Goal: Obtain resource: Obtain resource

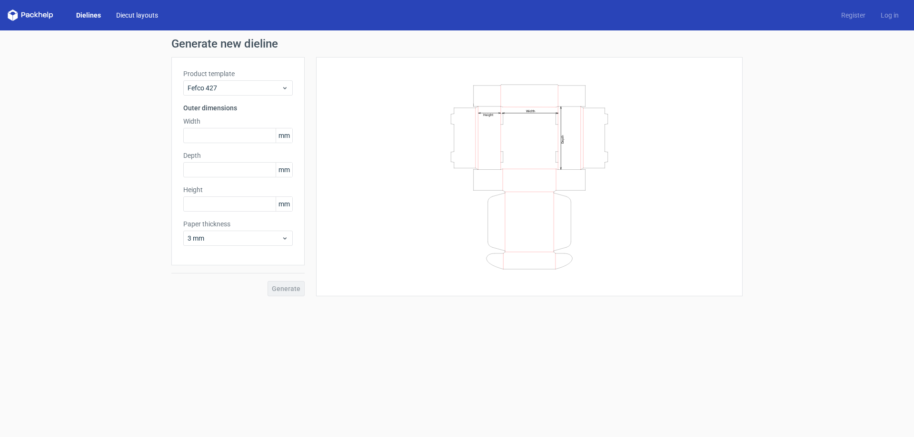
click at [142, 15] on link "Diecut layouts" at bounding box center [136, 15] width 57 height 10
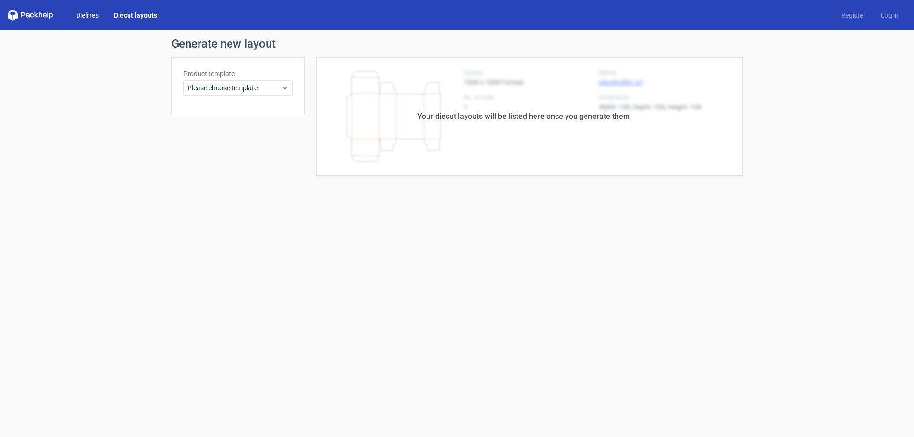
click at [89, 17] on link "Dielines" at bounding box center [88, 15] width 38 height 10
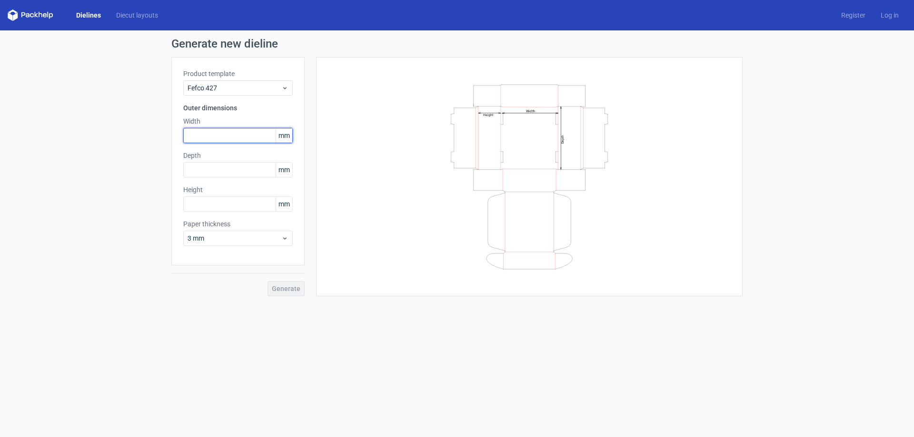
click at [226, 137] on input "text" at bounding box center [237, 135] width 109 height 15
click at [244, 234] on span "3 mm" at bounding box center [234, 239] width 94 height 10
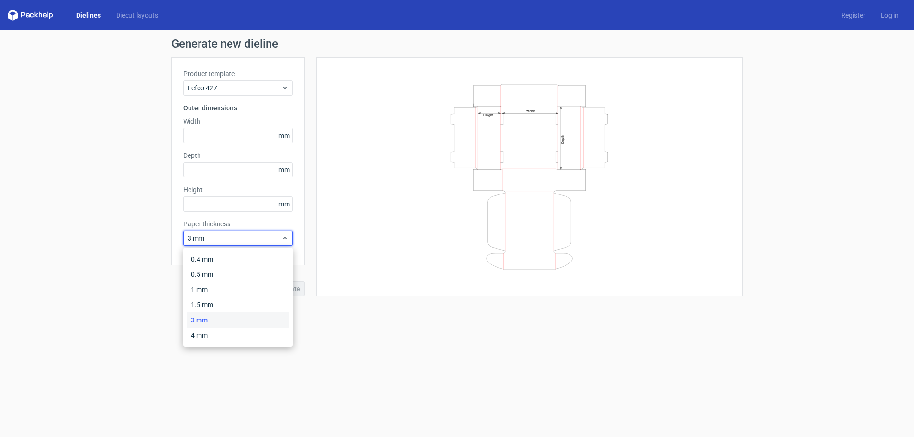
click at [220, 318] on div "3 mm" at bounding box center [238, 320] width 102 height 15
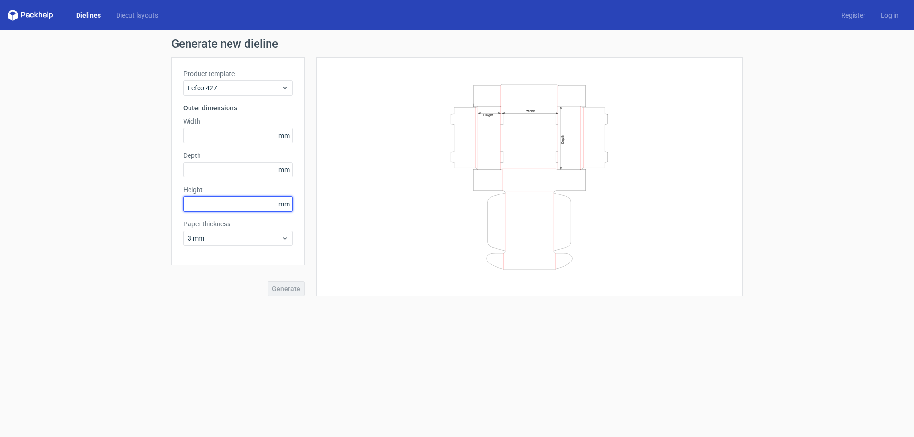
click at [218, 203] on input "text" at bounding box center [237, 204] width 109 height 15
type input "5"
type input "65"
click at [231, 167] on input "text" at bounding box center [237, 169] width 109 height 15
type input "170"
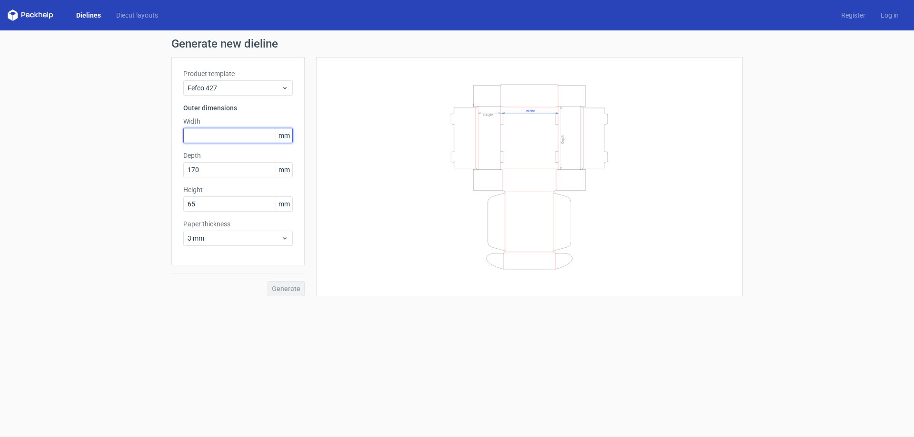
click at [237, 138] on input "text" at bounding box center [237, 135] width 109 height 15
type input "305"
click at [295, 293] on button "Generate" at bounding box center [285, 288] width 37 height 15
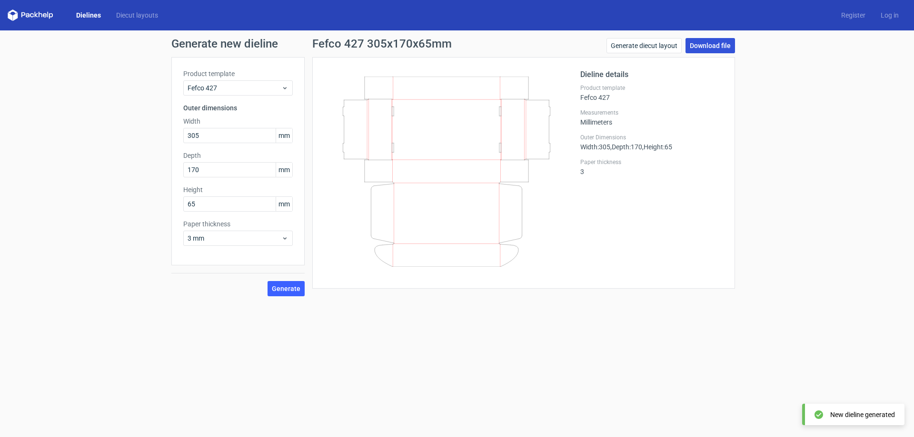
click at [705, 44] on link "Download file" at bounding box center [709, 45] width 49 height 15
click at [239, 88] on span "Fefco 427" at bounding box center [234, 88] width 94 height 10
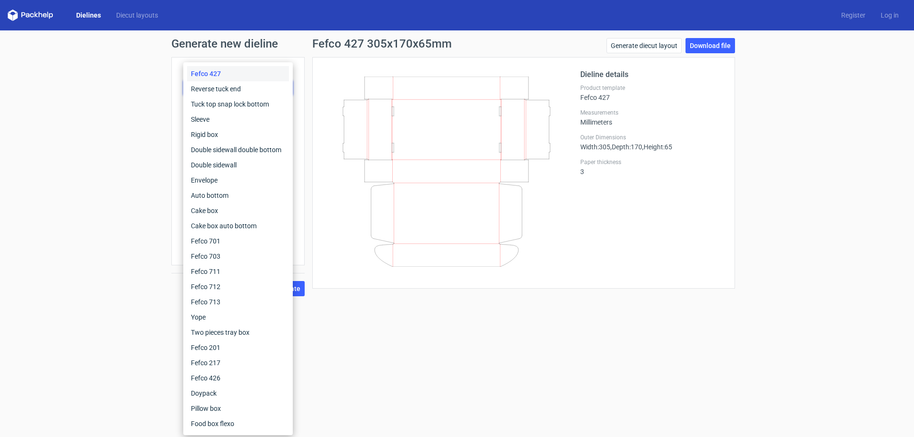
click at [245, 74] on div "Fefco 427" at bounding box center [238, 73] width 102 height 15
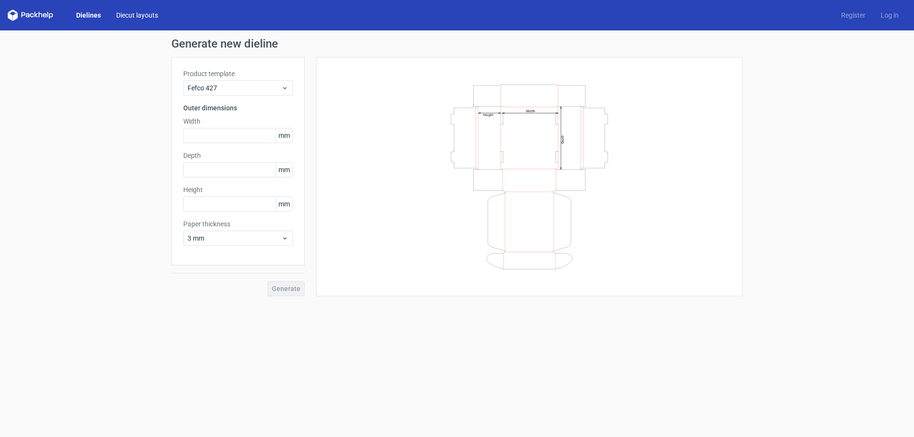
click at [128, 14] on link "Diecut layouts" at bounding box center [136, 15] width 57 height 10
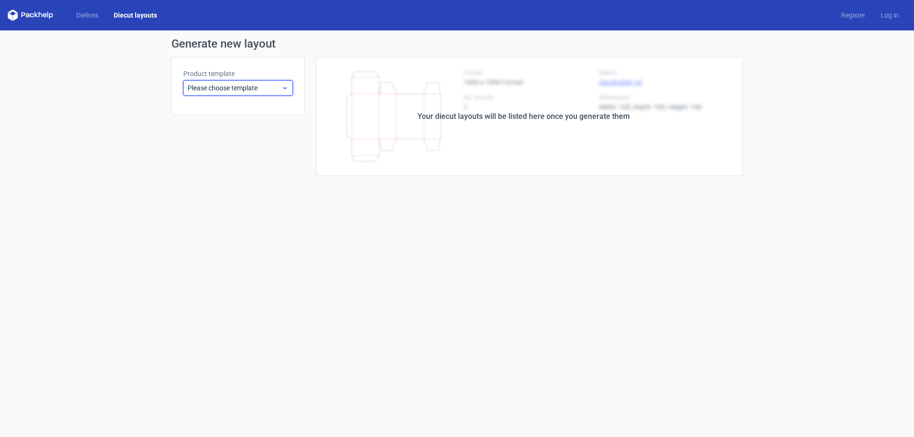
click at [265, 86] on span "Please choose template" at bounding box center [234, 88] width 94 height 10
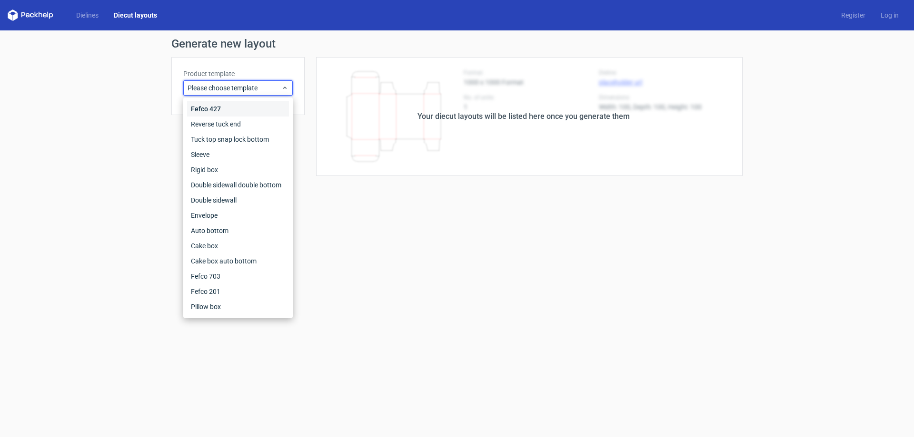
click at [229, 109] on div "Fefco 427" at bounding box center [238, 108] width 102 height 15
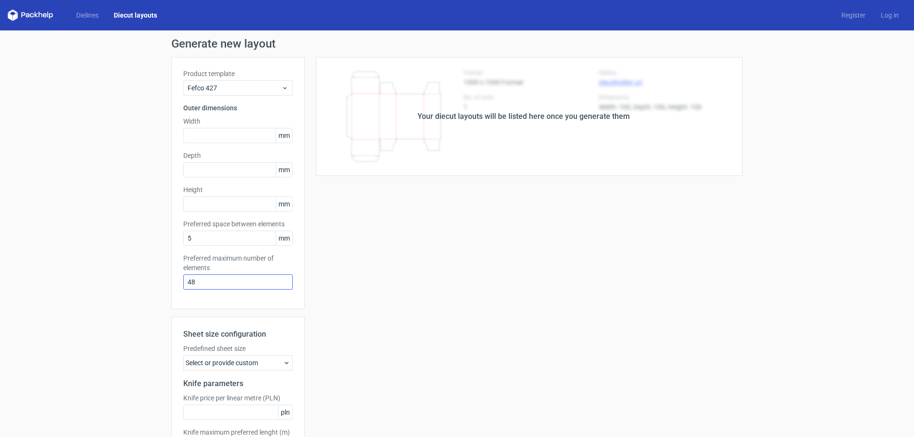
scroll to position [75, 0]
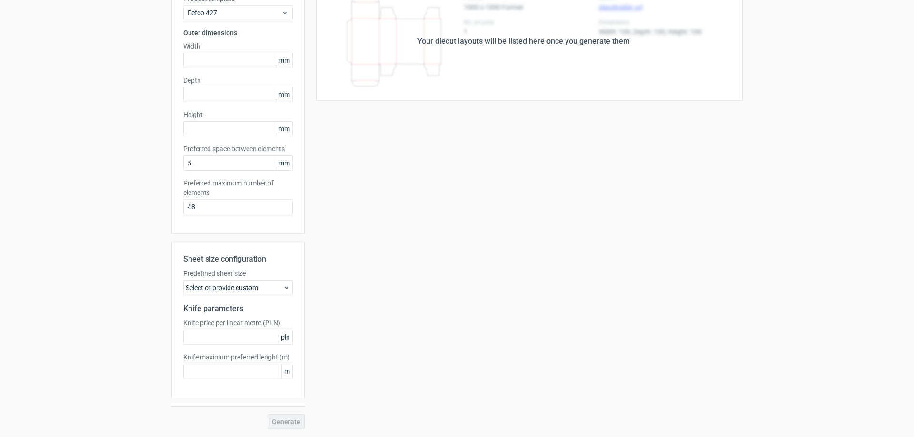
click at [271, 287] on div "Select or provide custom" at bounding box center [237, 287] width 109 height 15
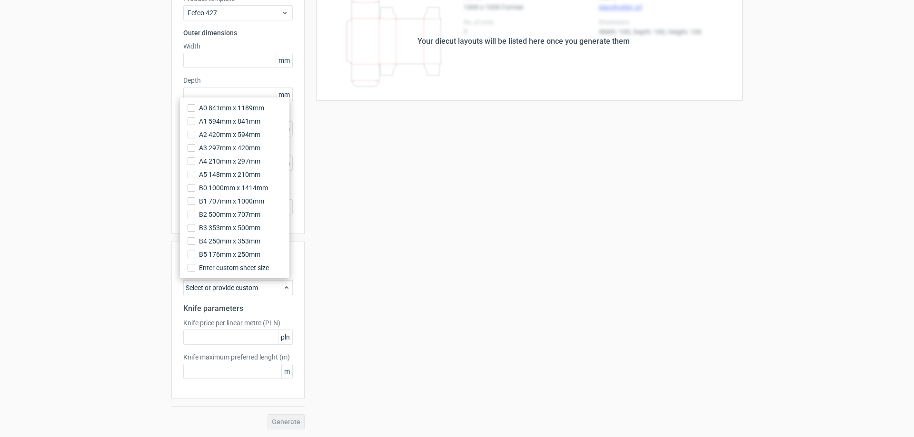
click at [271, 287] on div "Select or provide custom" at bounding box center [237, 287] width 109 height 15
click at [251, 331] on input "text" at bounding box center [237, 337] width 109 height 15
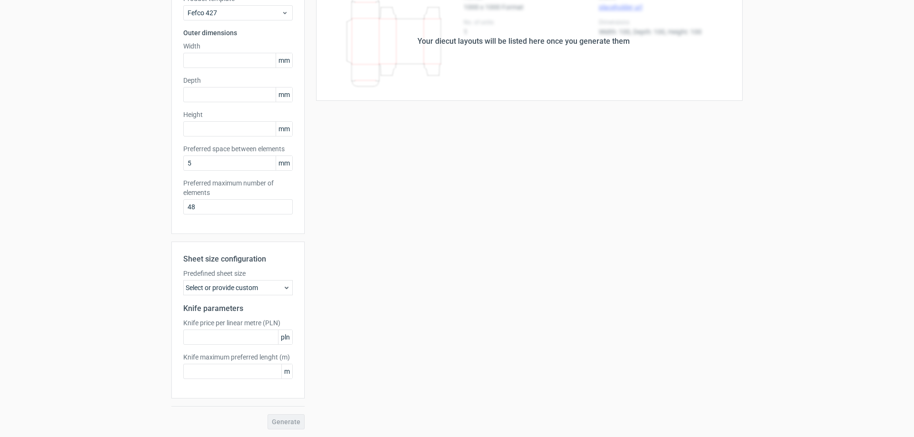
click at [419, 262] on div "Your diecut layouts will be listed here once you generate them Height Depth Wid…" at bounding box center [524, 206] width 438 height 448
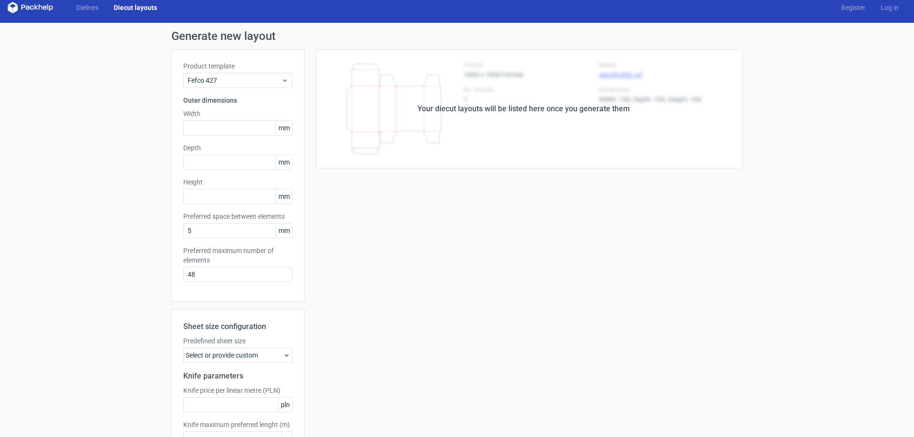
scroll to position [0, 0]
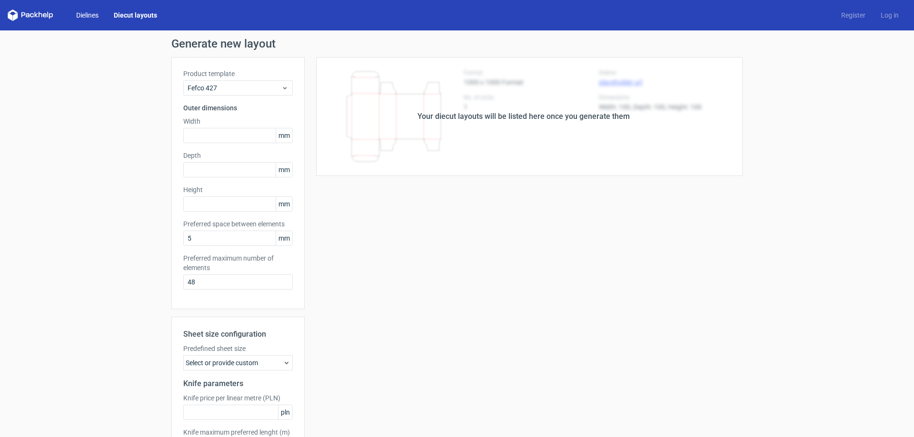
click at [80, 14] on link "Dielines" at bounding box center [88, 15] width 38 height 10
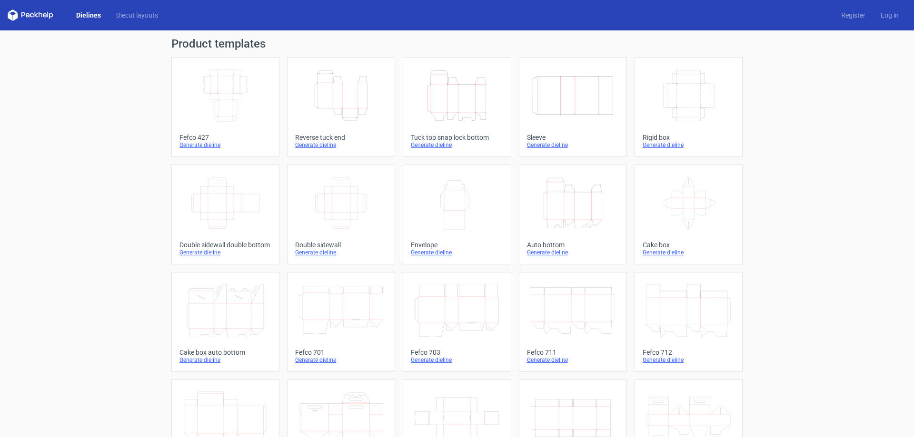
click at [221, 91] on icon "Width Depth Height" at bounding box center [225, 95] width 84 height 53
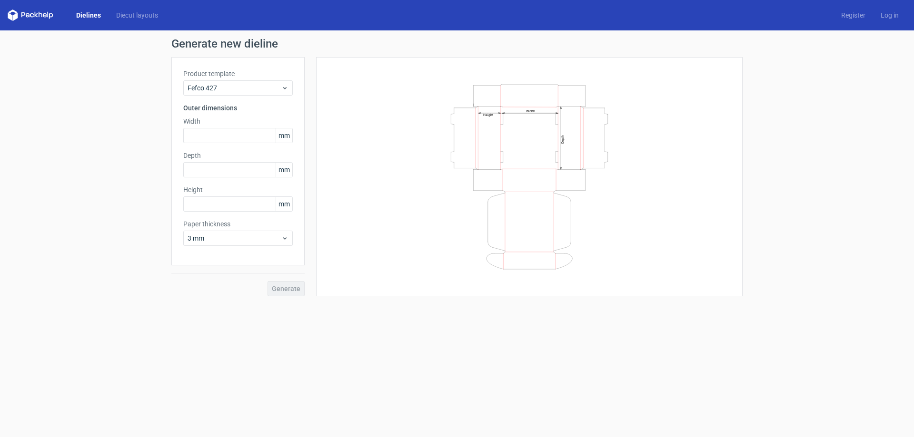
click at [516, 117] on icon "Width Depth Height" at bounding box center [529, 177] width 286 height 190
click at [260, 134] on input "text" at bounding box center [237, 135] width 109 height 15
drag, startPoint x: 246, startPoint y: 167, endPoint x: 238, endPoint y: 181, distance: 15.8
click at [246, 167] on input "text" at bounding box center [237, 169] width 109 height 15
click at [228, 205] on input "text" at bounding box center [237, 204] width 109 height 15
